Goal: Task Accomplishment & Management: Manage account settings

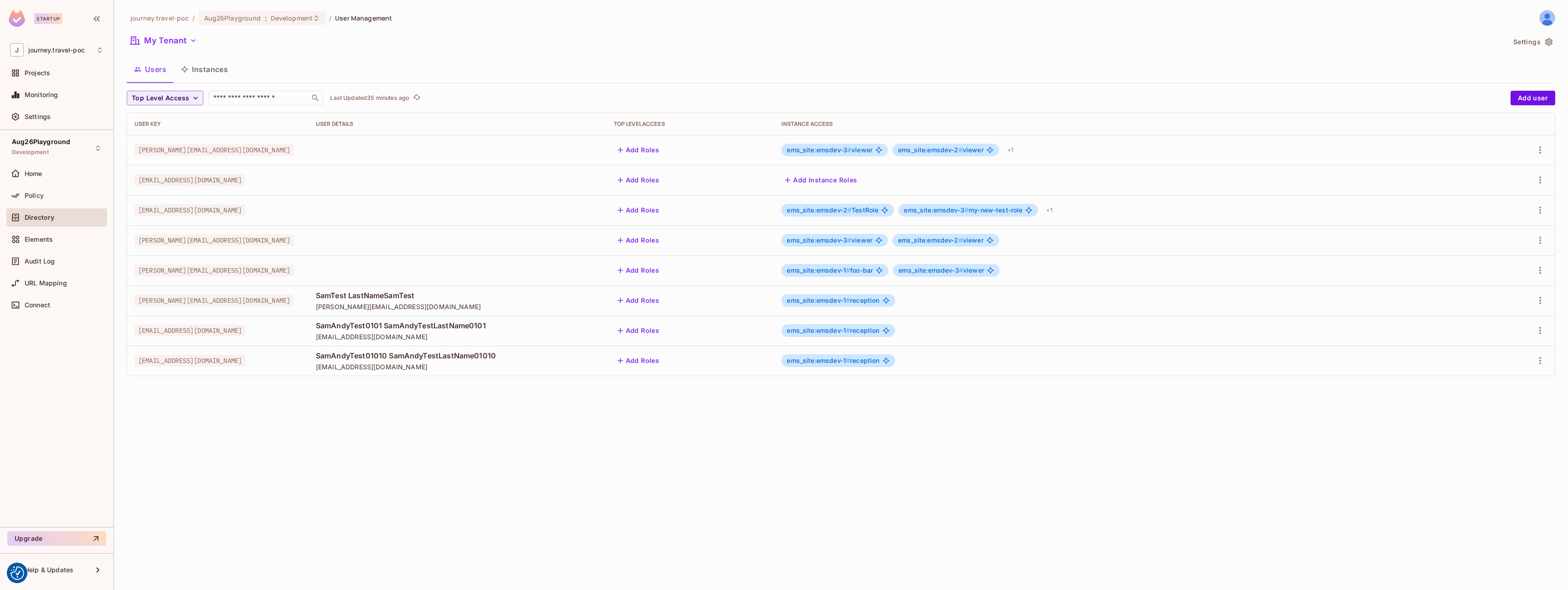
click at [254, 439] on div "journey.travel-poc / Aug26Playground : Development / User Management My Tenant …" at bounding box center [841, 295] width 1454 height 590
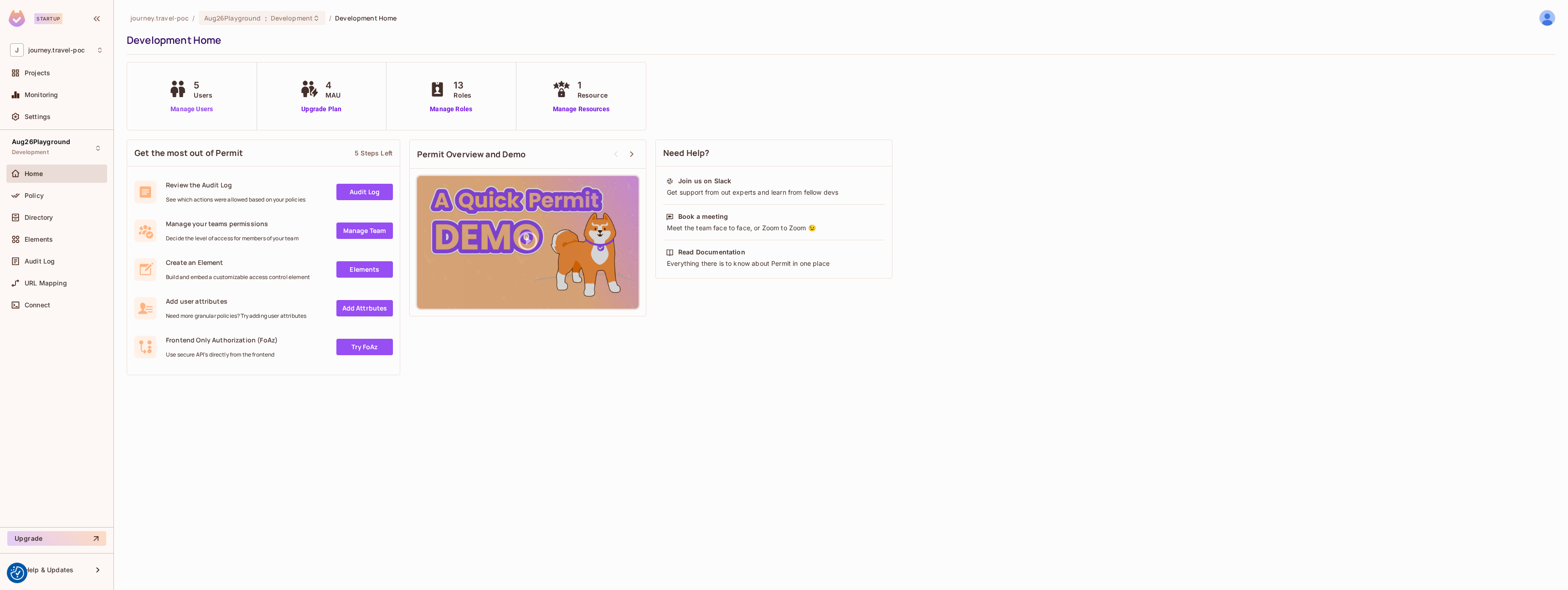
click at [198, 110] on link "Manage Users" at bounding box center [191, 109] width 51 height 10
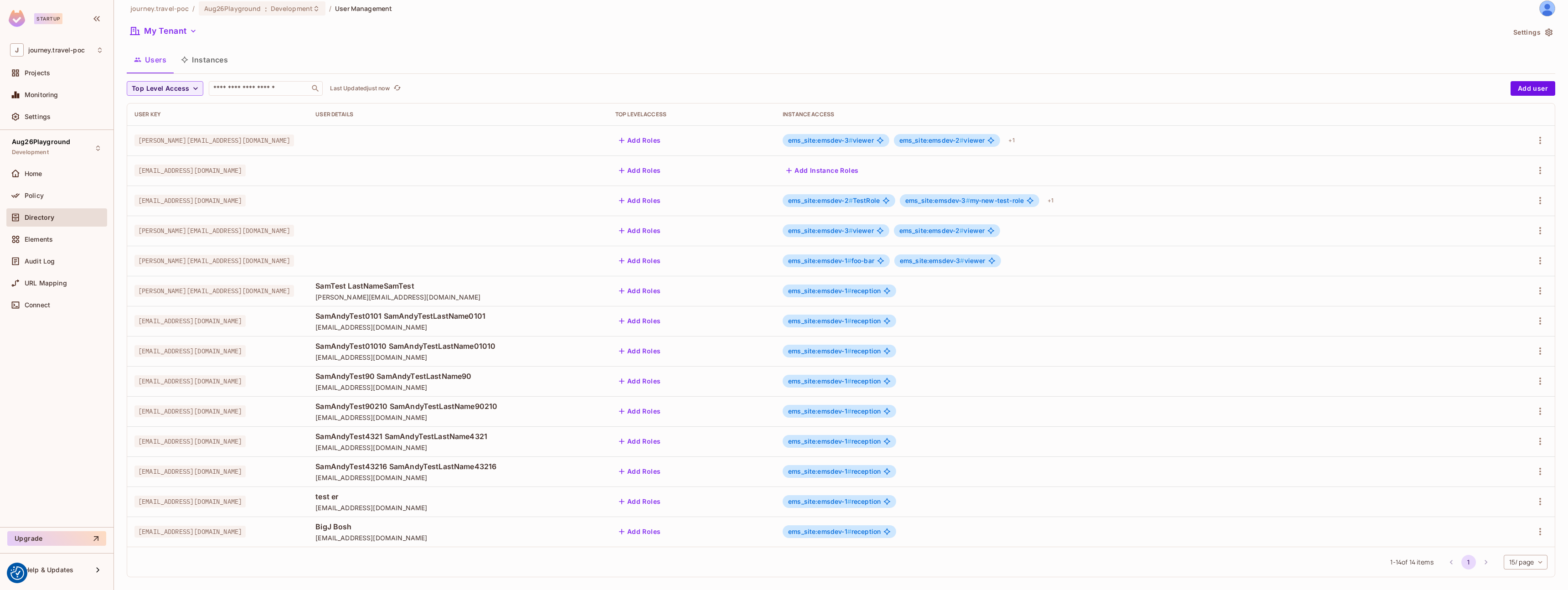
scroll to position [17, 0]
